Goal: Information Seeking & Learning: Learn about a topic

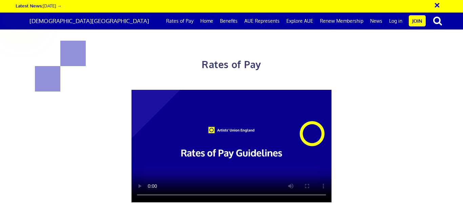
scroll to position [0, 3]
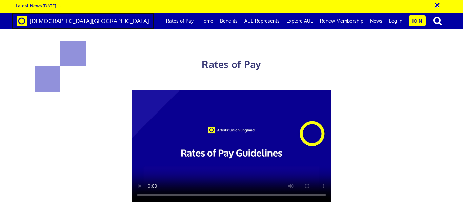
click at [76, 18] on span "[DEMOGRAPHIC_DATA][GEOGRAPHIC_DATA]" at bounding box center [90, 20] width 120 height 7
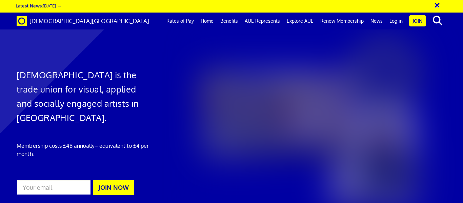
scroll to position [0, 3]
click at [150, 131] on div "Artists' Union England is the trade union for visual, applied and socially enga…" at bounding box center [85, 121] width 147 height 160
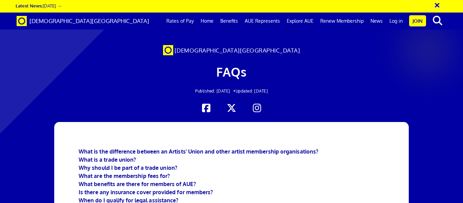
scroll to position [176, 0]
click at [234, 21] on link "Benefits" at bounding box center [229, 21] width 24 height 17
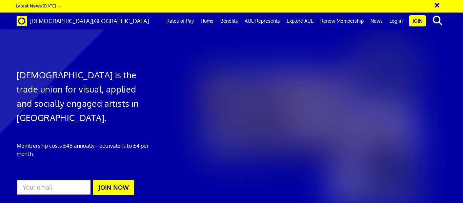
scroll to position [0, 3]
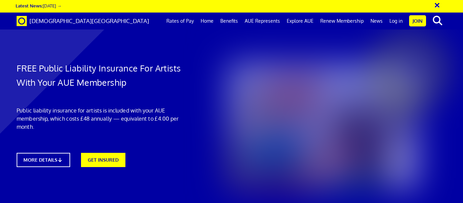
scroll to position [298, 0]
